Goal: Complete application form

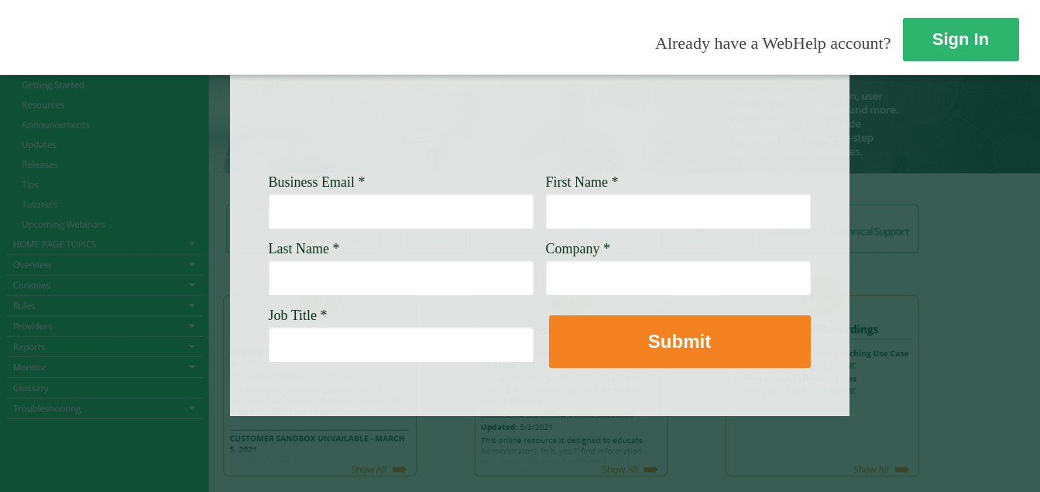
scroll to position [209, 0]
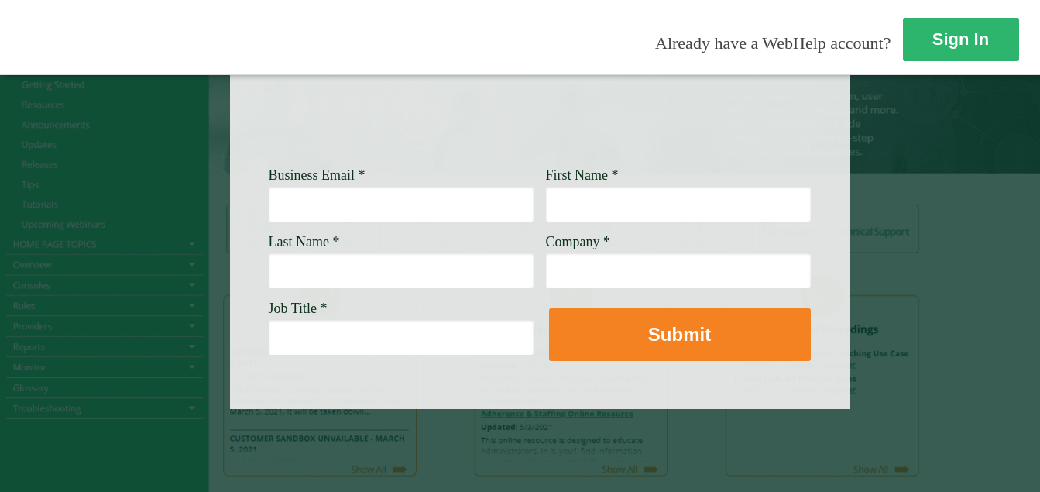
click at [419, 191] on input "Business Email *" at bounding box center [401, 204] width 265 height 36
type input "[PERSON_NAME][EMAIL_ADDRESS][PERSON_NAME][DOMAIN_NAME]"
click at [608, 191] on input "First Name *" at bounding box center [678, 204] width 265 height 36
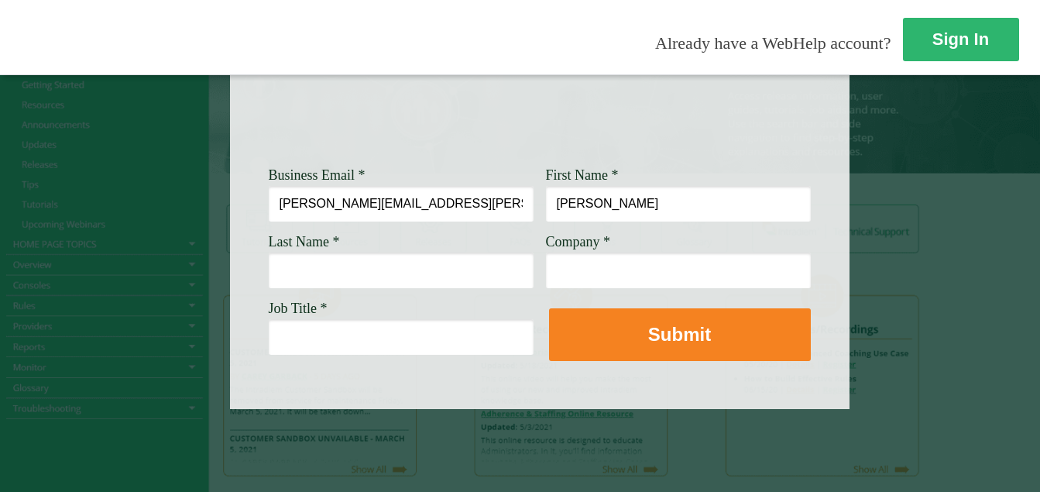
type input "[PERSON_NAME]"
click at [404, 258] on input "Last Name *" at bounding box center [401, 271] width 265 height 36
type input "[PERSON_NAME]"
click at [612, 264] on input "Company *" at bounding box center [678, 271] width 265 height 36
type input "[PERSON_NAME] Fargo"
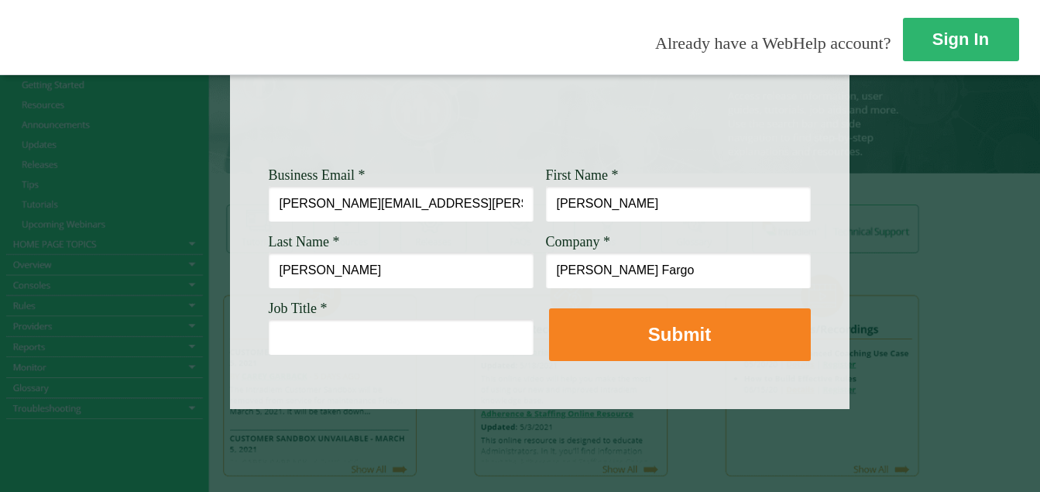
click at [453, 321] on input "Job Title *" at bounding box center [401, 337] width 265 height 36
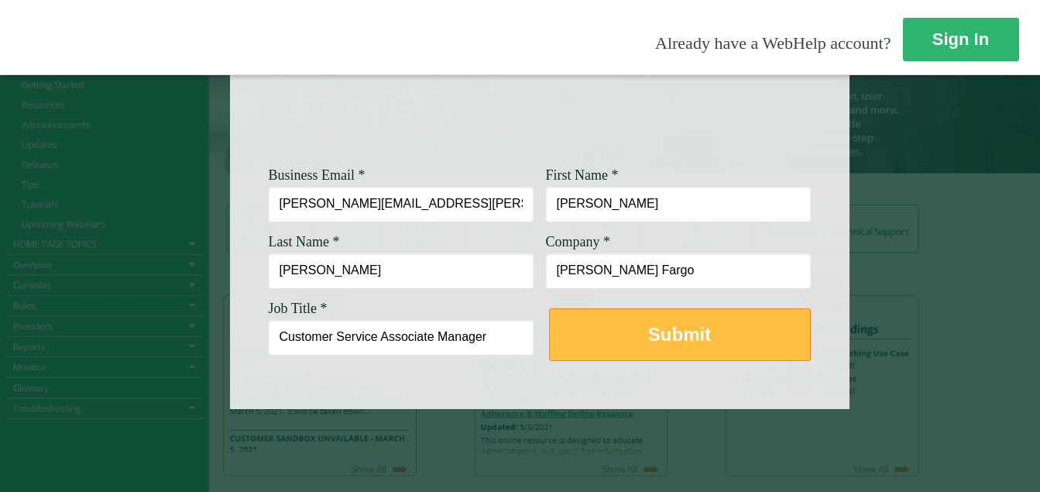
type input "Customer Service Associate Manager"
click at [666, 308] on button "Submit" at bounding box center [680, 334] width 262 height 53
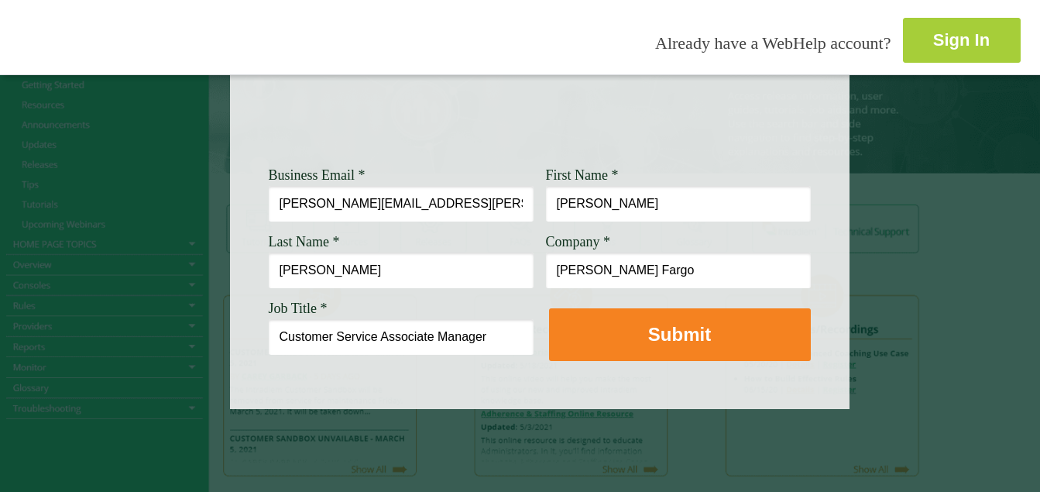
click at [903, 40] on link "Sign In" at bounding box center [962, 40] width 118 height 45
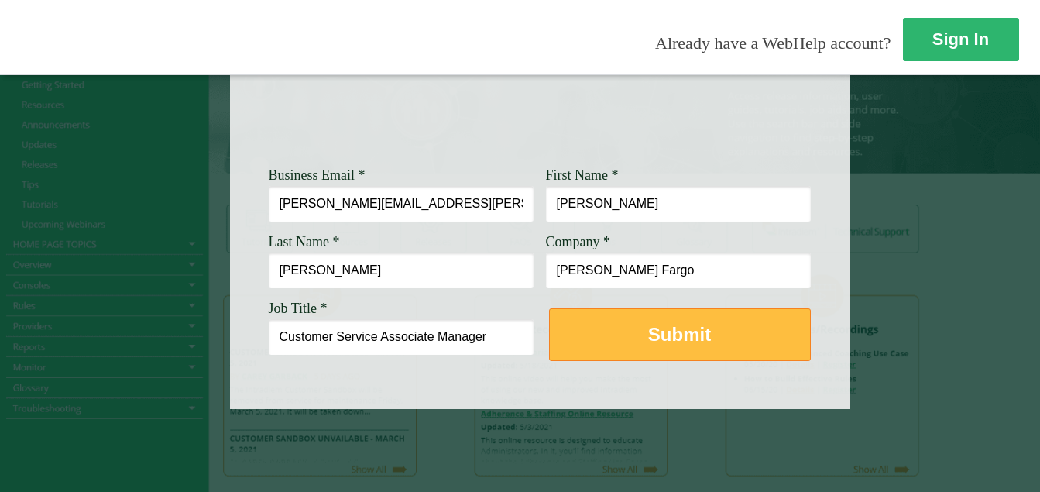
click at [706, 325] on strong "Submit" at bounding box center [679, 334] width 63 height 21
